Goal: Task Accomplishment & Management: Use online tool/utility

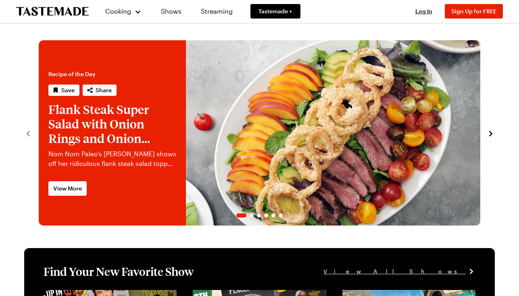
click at [422, 17] on div "Log In Sign Up Log In Sign Up for FREE" at bounding box center [455, 11] width 95 height 23
click at [421, 6] on div "Log In Sign Up Log In Sign Up for FREE" at bounding box center [455, 11] width 95 height 23
click at [421, 13] on span "Log In" at bounding box center [423, 11] width 17 height 7
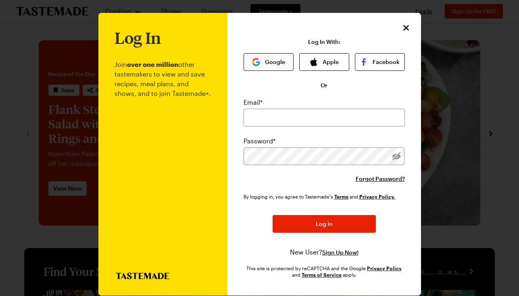
click at [276, 68] on button "Google" at bounding box center [269, 62] width 50 height 18
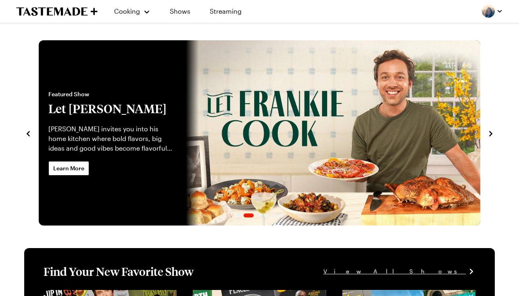
click at [488, 14] on div at bounding box center [492, 11] width 21 height 13
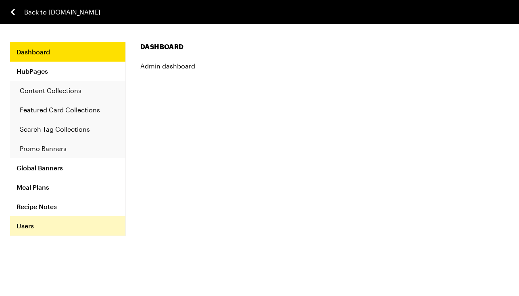
click at [20, 225] on link "Users" at bounding box center [67, 226] width 115 height 19
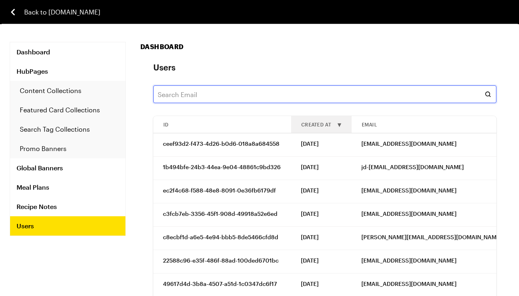
click at [195, 93] on input "text" at bounding box center [324, 94] width 343 height 18
paste input "samuel.branch@gmail.com"
type input "samuel.branch@gmail.com"
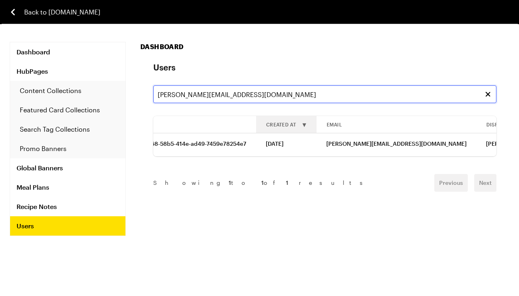
scroll to position [0, 128]
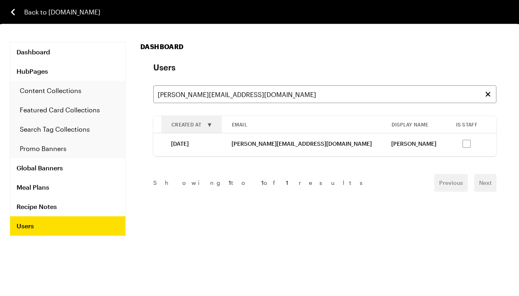
click at [498, 146] on link "Impersonate" at bounding box center [515, 143] width 35 height 7
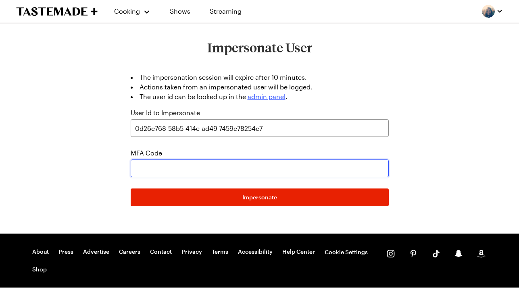
click at [221, 167] on input "text" at bounding box center [260, 169] width 258 height 18
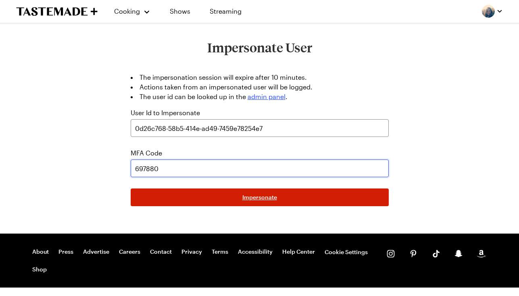
type input "697880"
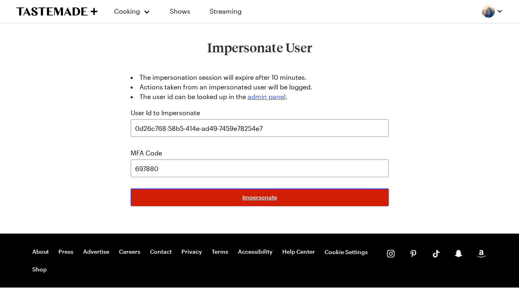
click at [336, 198] on button "Impersonate" at bounding box center [260, 198] width 258 height 18
